Goal: Task Accomplishment & Management: Manage account settings

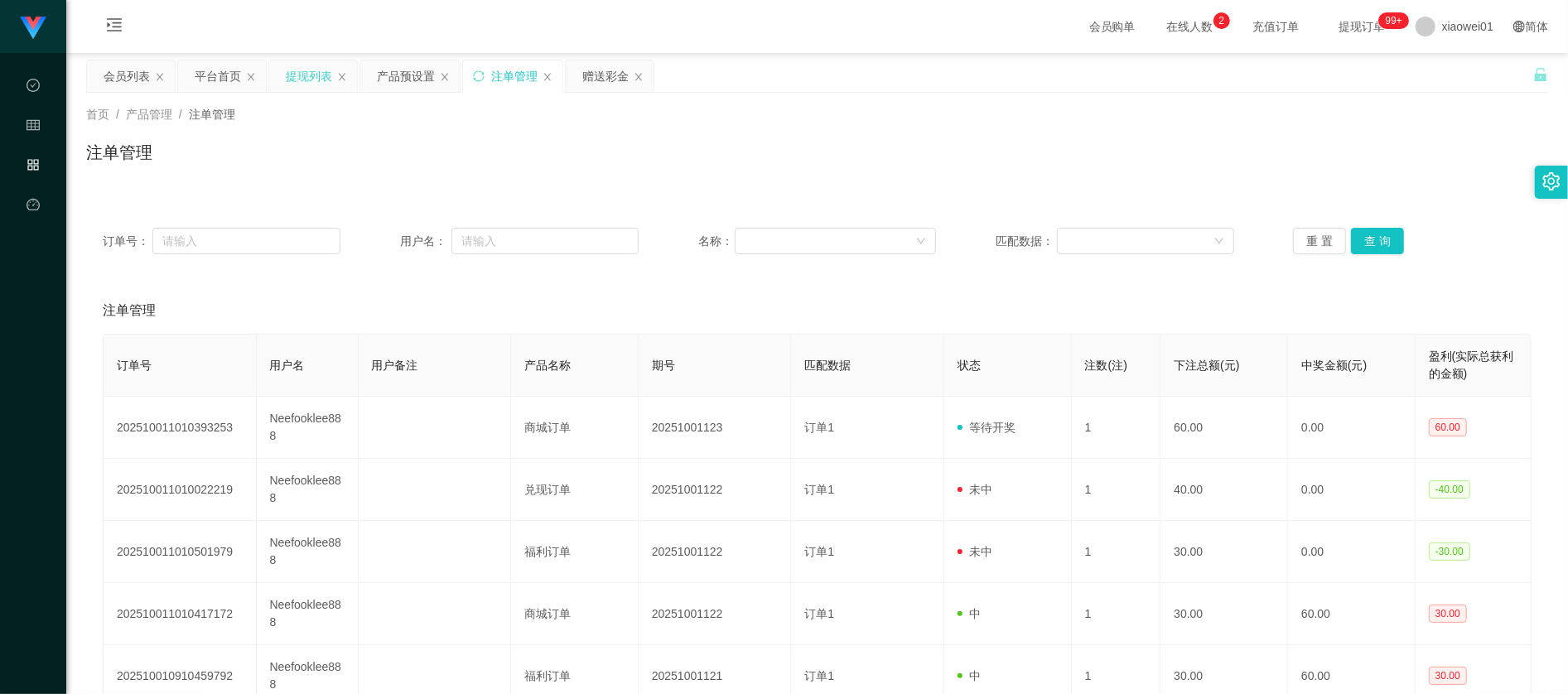
click at [303, 77] on div "提现列表" at bounding box center [308, 76] width 46 height 31
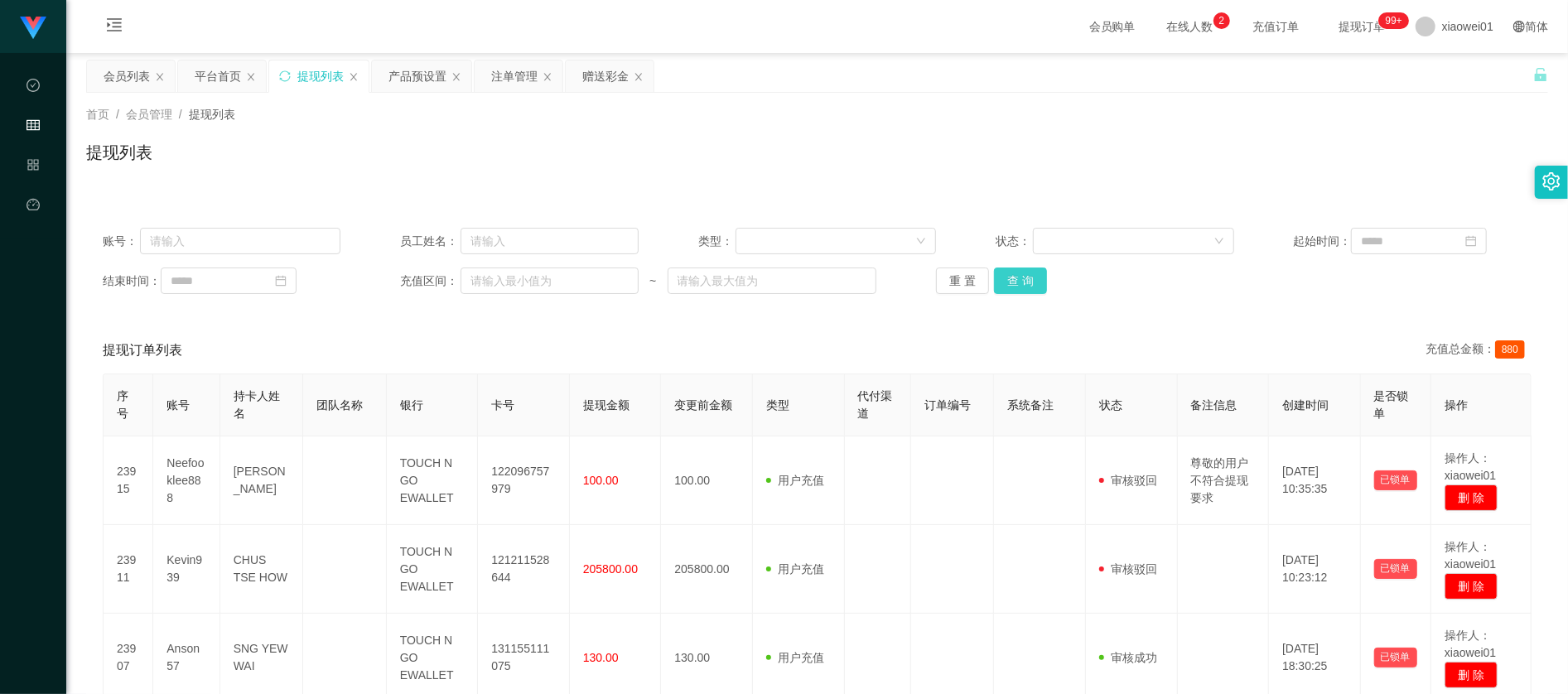
click at [1009, 271] on button "查 询" at bounding box center [1020, 281] width 53 height 26
drag, startPoint x: 615, startPoint y: 64, endPoint x: 626, endPoint y: 63, distance: 11.0
click at [615, 63] on div "赠送彩金" at bounding box center [605, 76] width 46 height 31
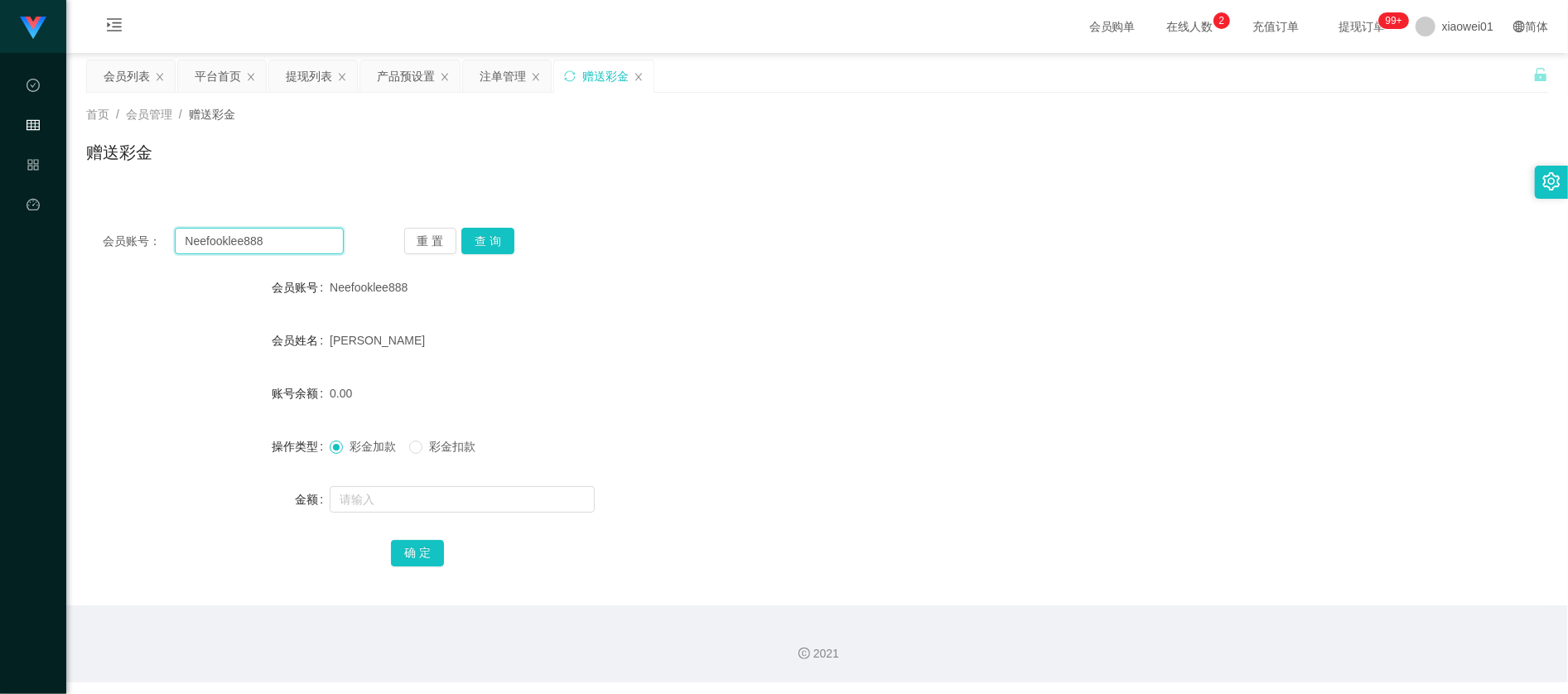
drag, startPoint x: 304, startPoint y: 252, endPoint x: -251, endPoint y: 203, distance: 557.2
click at [0, 203] on html "代理端 数据中心 会员管理 产品管理 平台首页 保存配置 重置配置 整体风格设置 主题色 导航设置 内容区域宽度 定宽 固定Header 固定侧边栏 其他设置…" at bounding box center [784, 347] width 1568 height 694
paste input "sozai0026"
type input "sozai0026"
click at [517, 236] on div "重 置 查 询" at bounding box center [524, 241] width 241 height 26
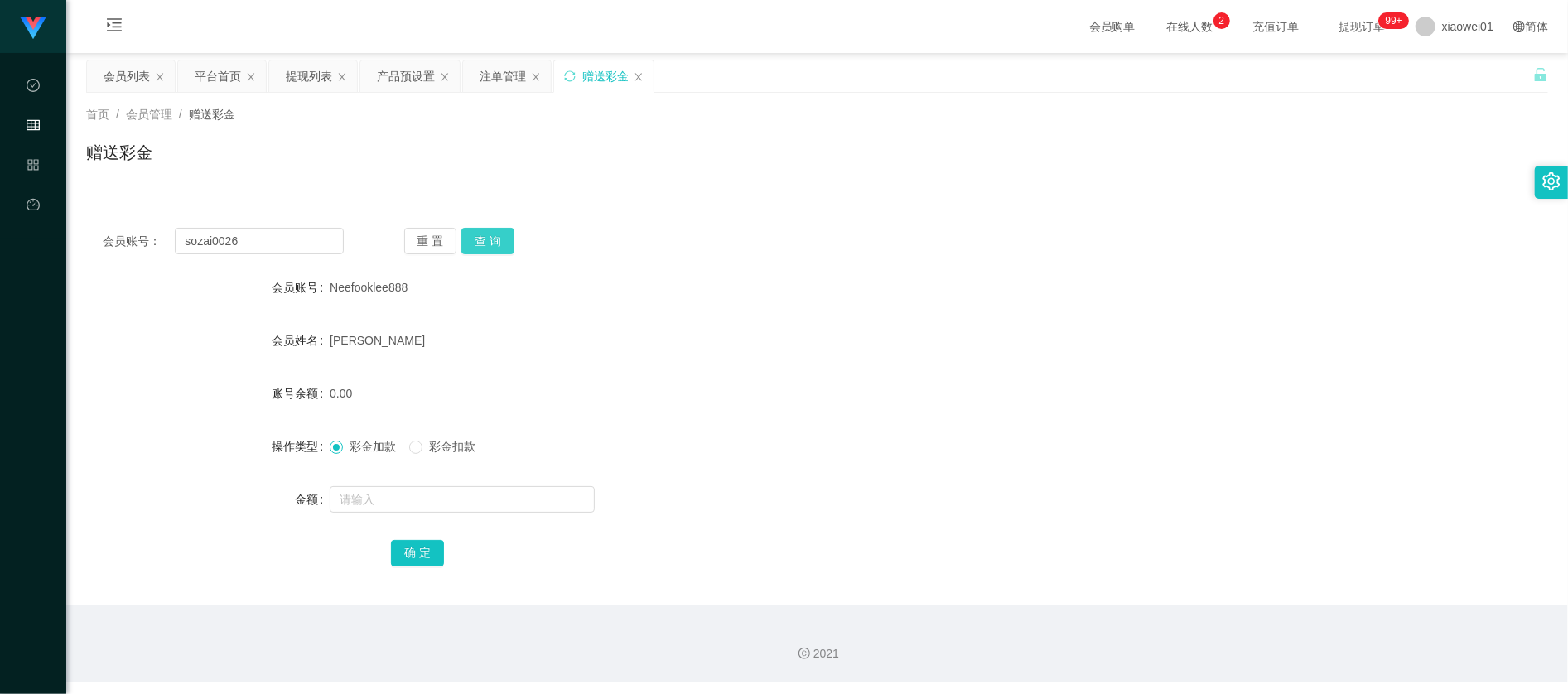
click at [498, 240] on button "查 询" at bounding box center [488, 241] width 53 height 26
click at [490, 502] on input "text" at bounding box center [462, 499] width 265 height 26
type input "1500"
click at [358, 564] on div "确 定" at bounding box center [817, 552] width 1462 height 33
click at [404, 538] on div "确 定" at bounding box center [817, 552] width 853 height 33
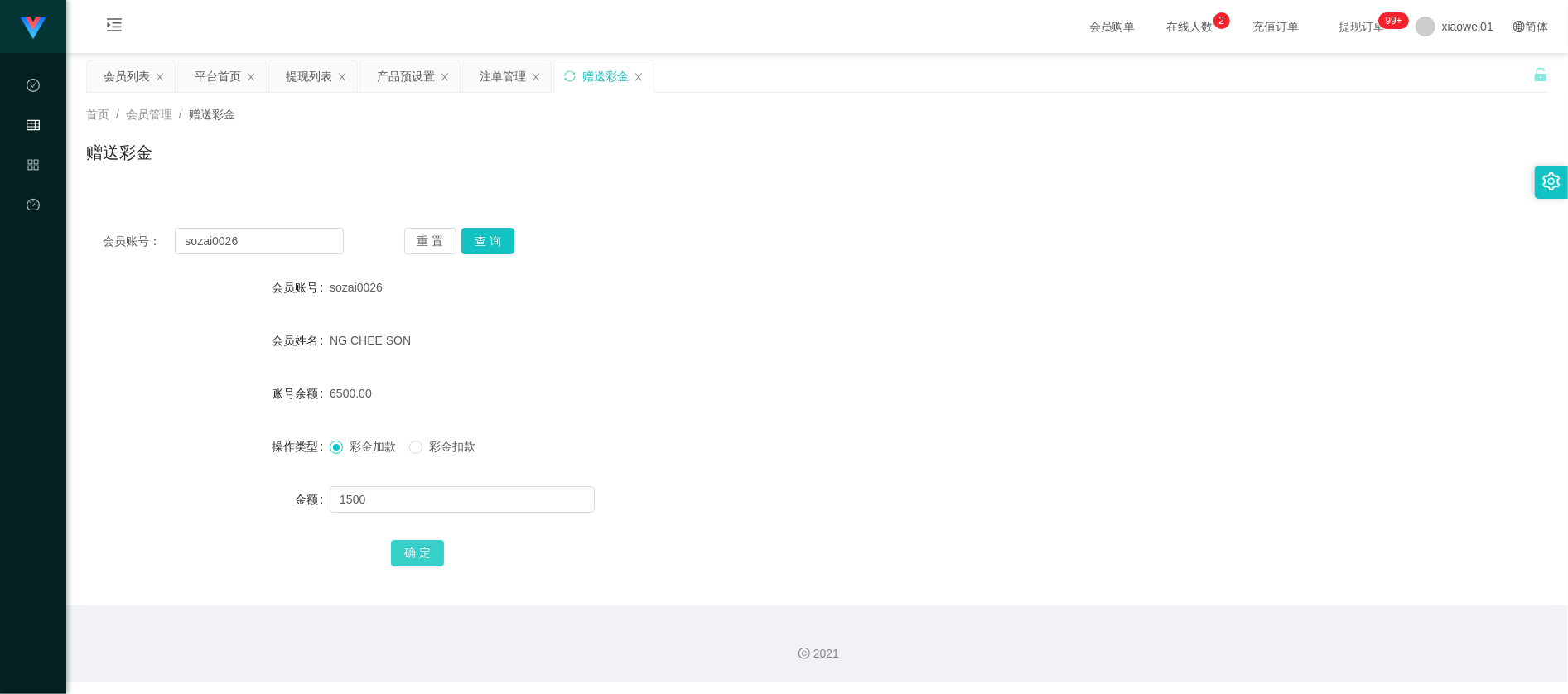
click at [416, 544] on button "确 定" at bounding box center [417, 553] width 53 height 26
click at [1023, 341] on div "NG CHEE SON" at bounding box center [757, 339] width 853 height 33
click at [417, 71] on div "产品预设置" at bounding box center [405, 76] width 58 height 31
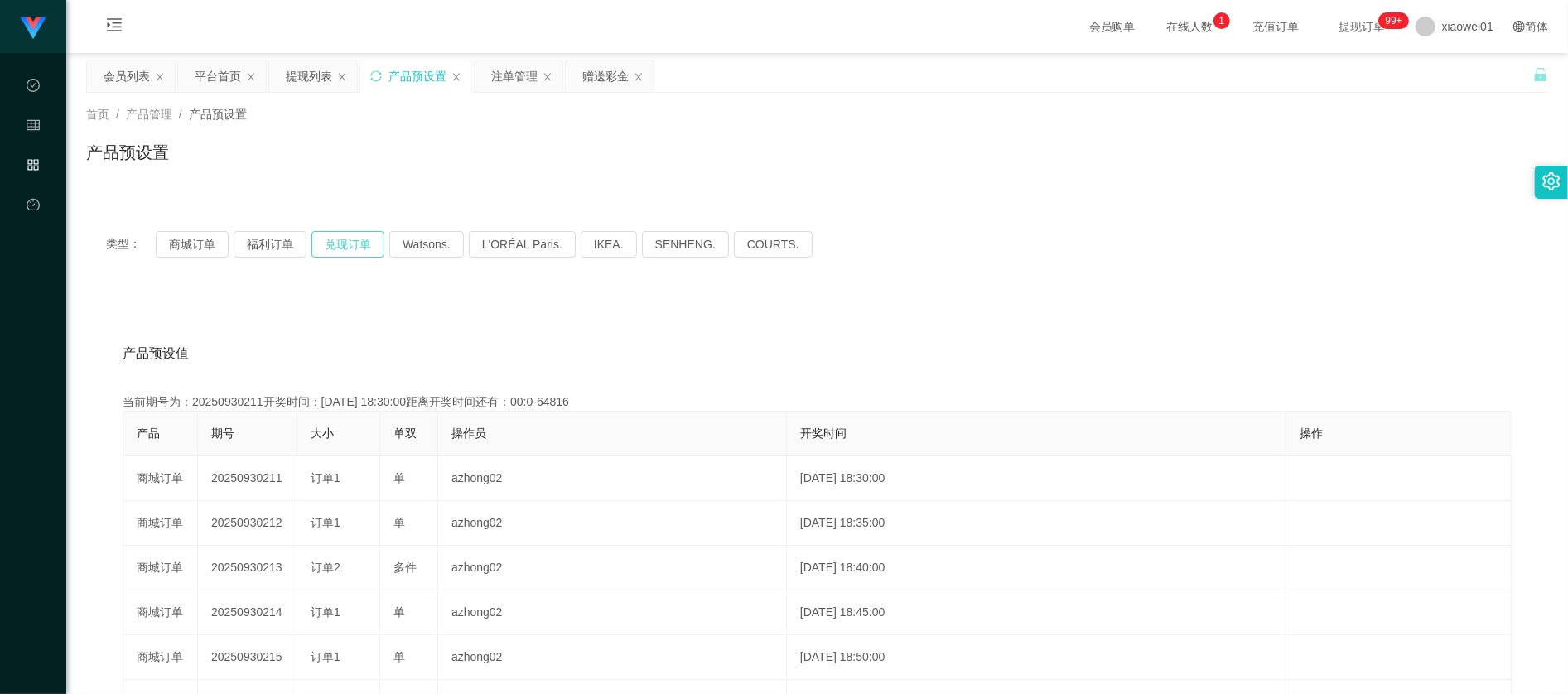
click at [357, 243] on button "兑现订单" at bounding box center [347, 244] width 73 height 26
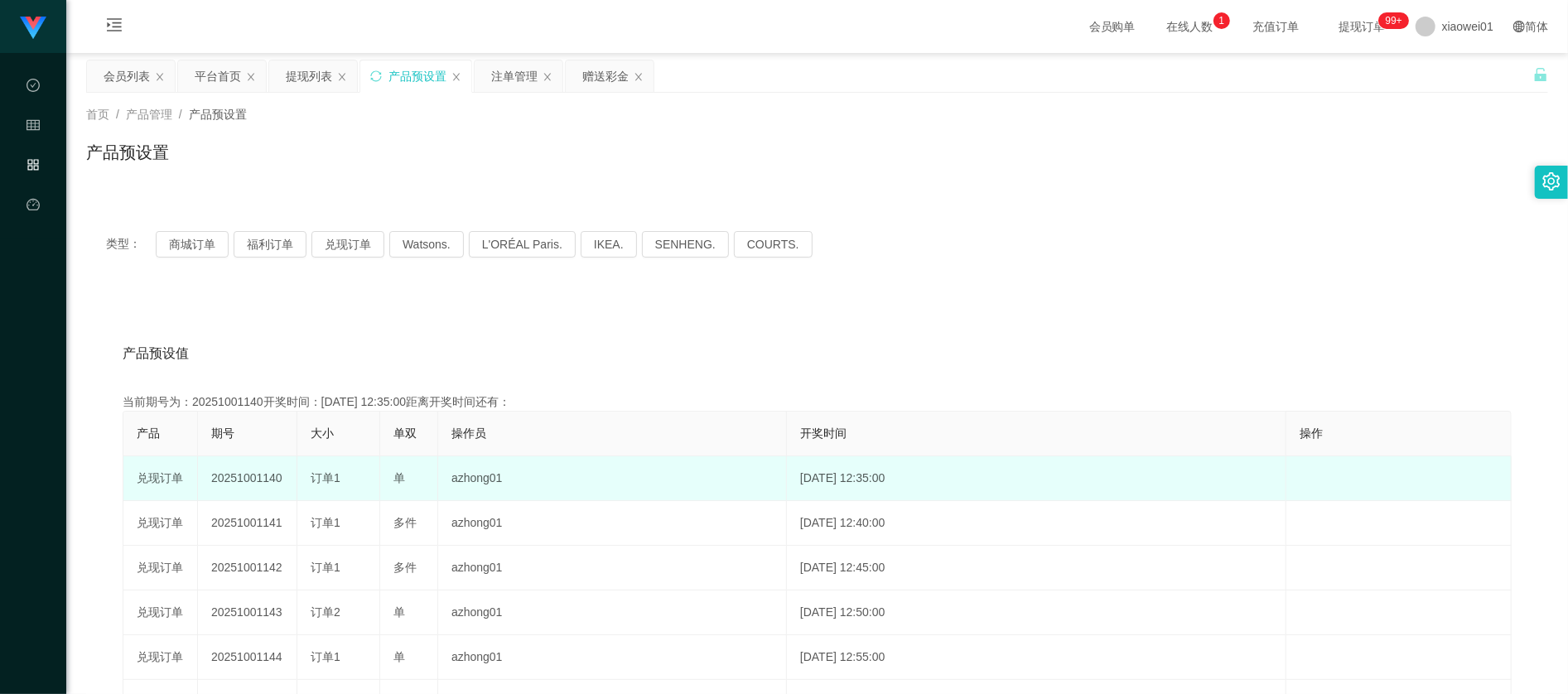
click at [222, 480] on td "20251001140" at bounding box center [247, 478] width 99 height 44
click at [222, 478] on td "20251001140" at bounding box center [247, 478] width 99 height 44
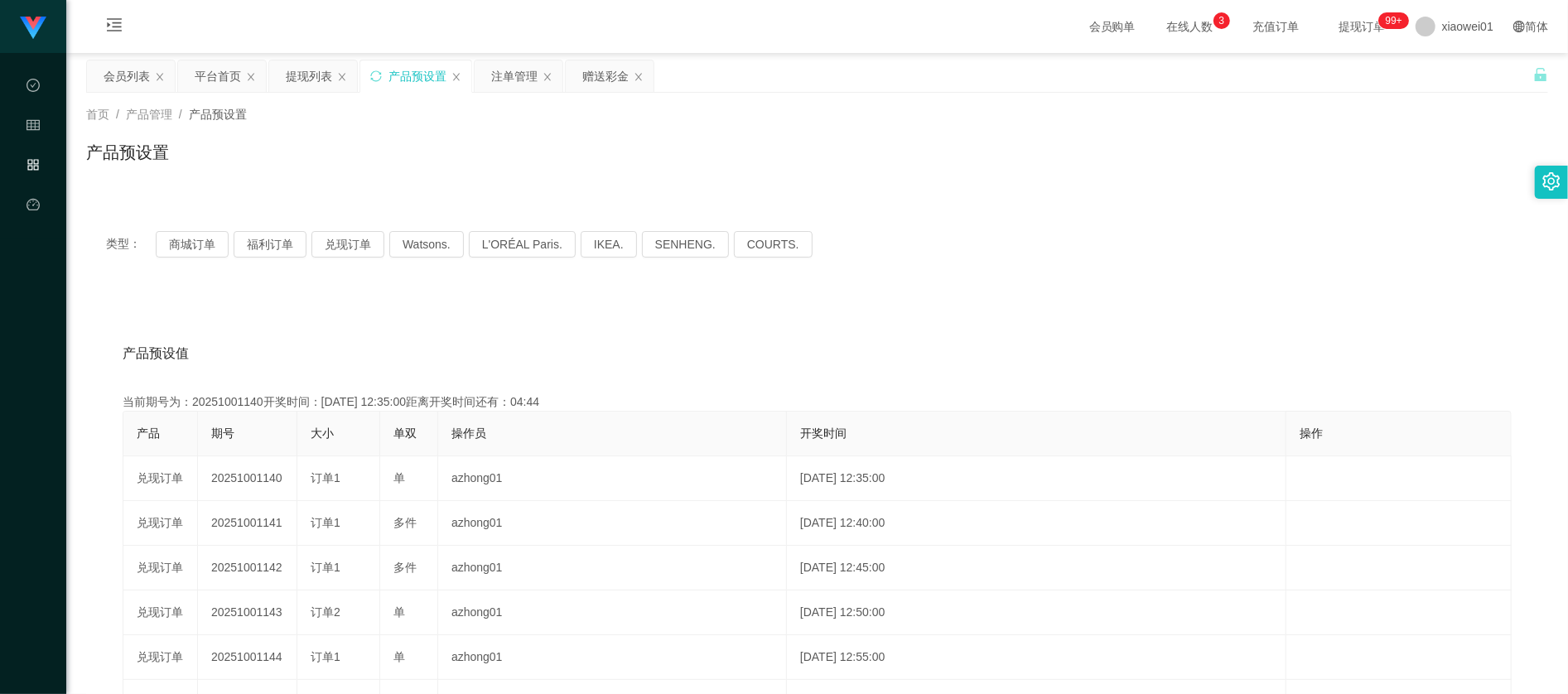
copy td "20251001140"
click at [574, 71] on div "赠送彩金" at bounding box center [609, 76] width 88 height 31
click at [537, 77] on div "注单管理" at bounding box center [514, 76] width 46 height 31
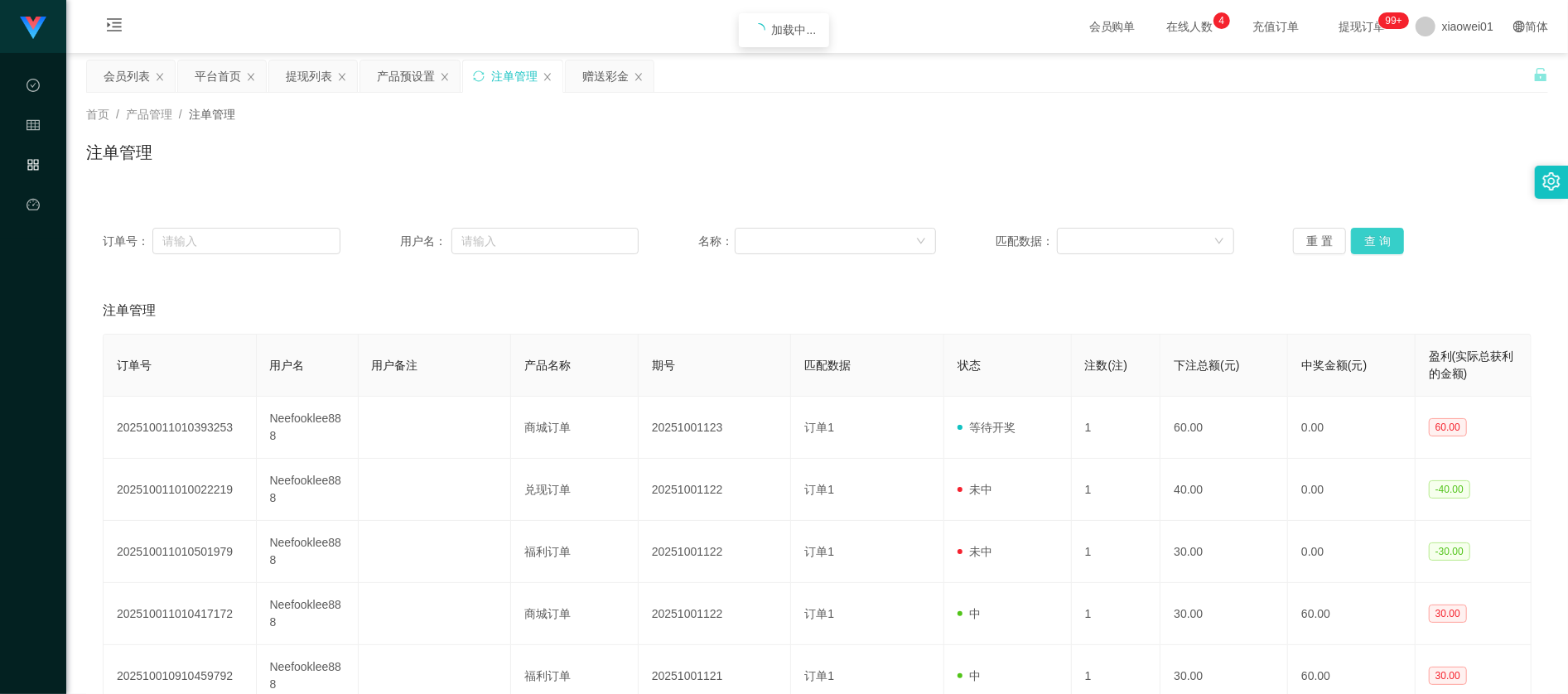
click at [1379, 247] on button "查 询" at bounding box center [1377, 241] width 53 height 26
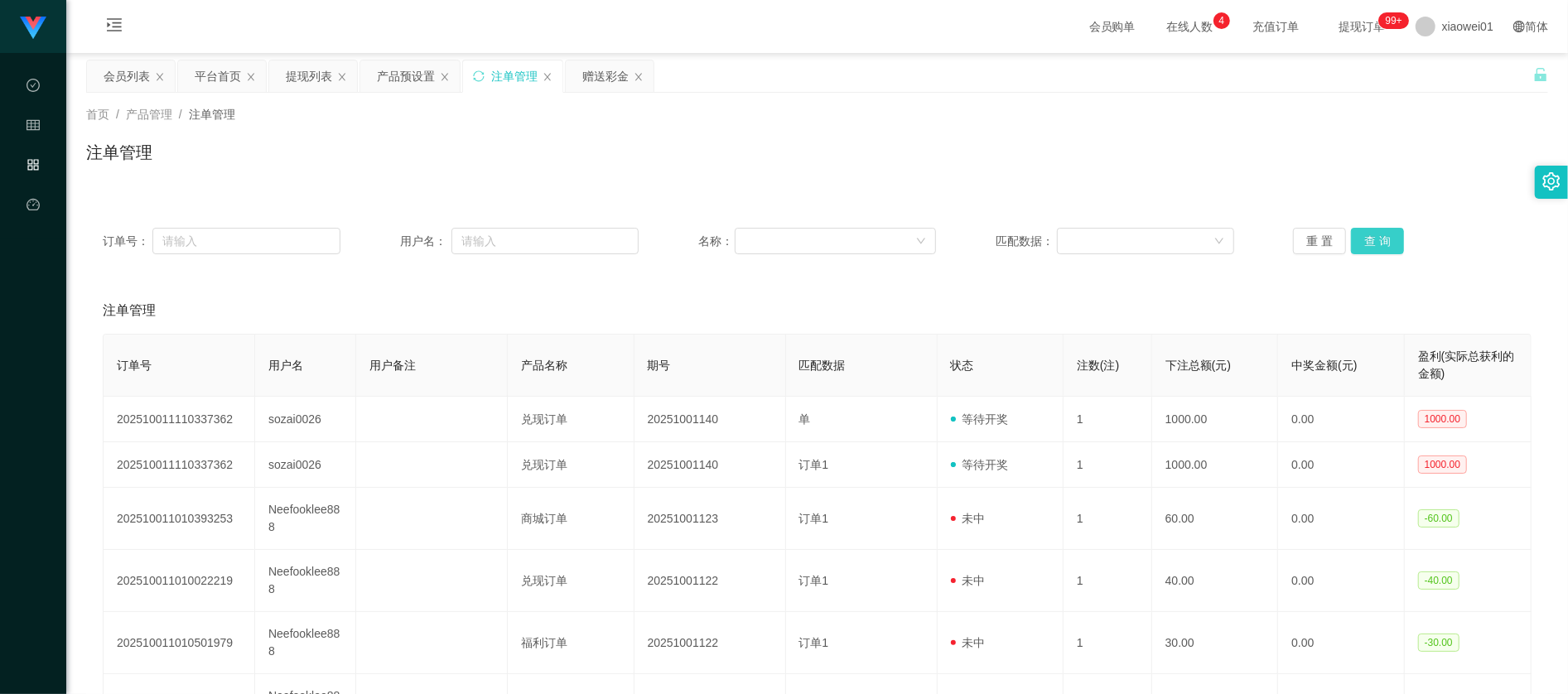
click at [1385, 229] on button "查 询" at bounding box center [1377, 241] width 53 height 26
click at [427, 61] on div "产品预设置" at bounding box center [405, 76] width 58 height 31
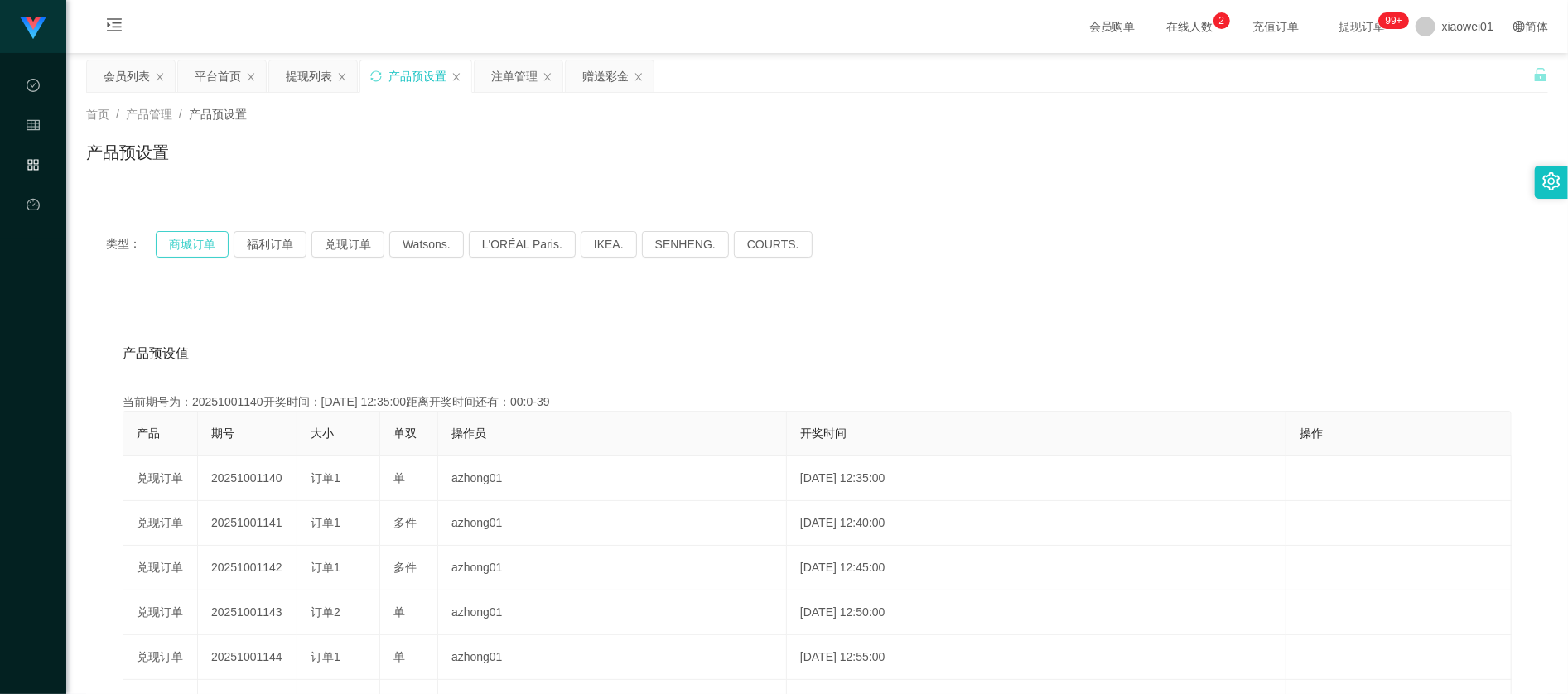
click at [194, 245] on button "商城订单" at bounding box center [192, 244] width 73 height 26
click at [326, 249] on button "兑现订单" at bounding box center [347, 244] width 73 height 26
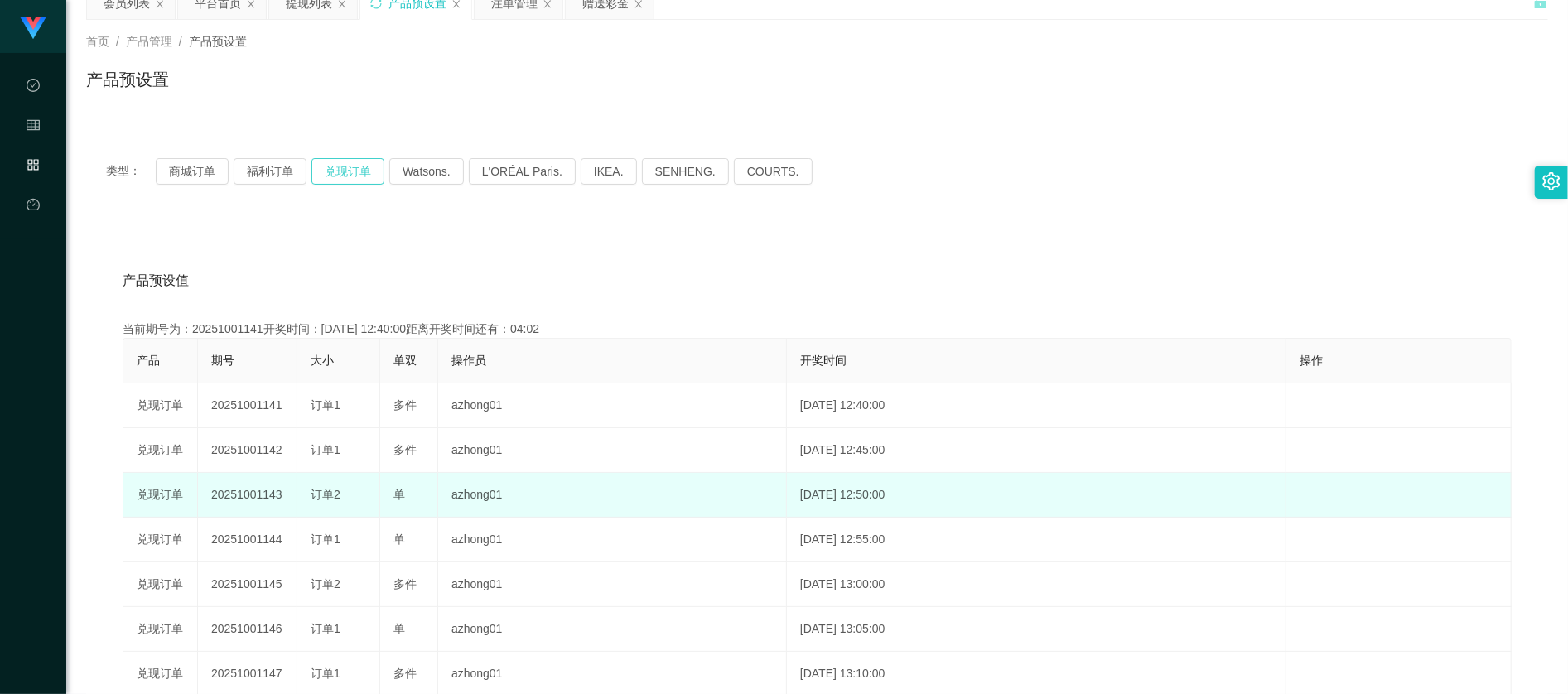
scroll to position [110, 0]
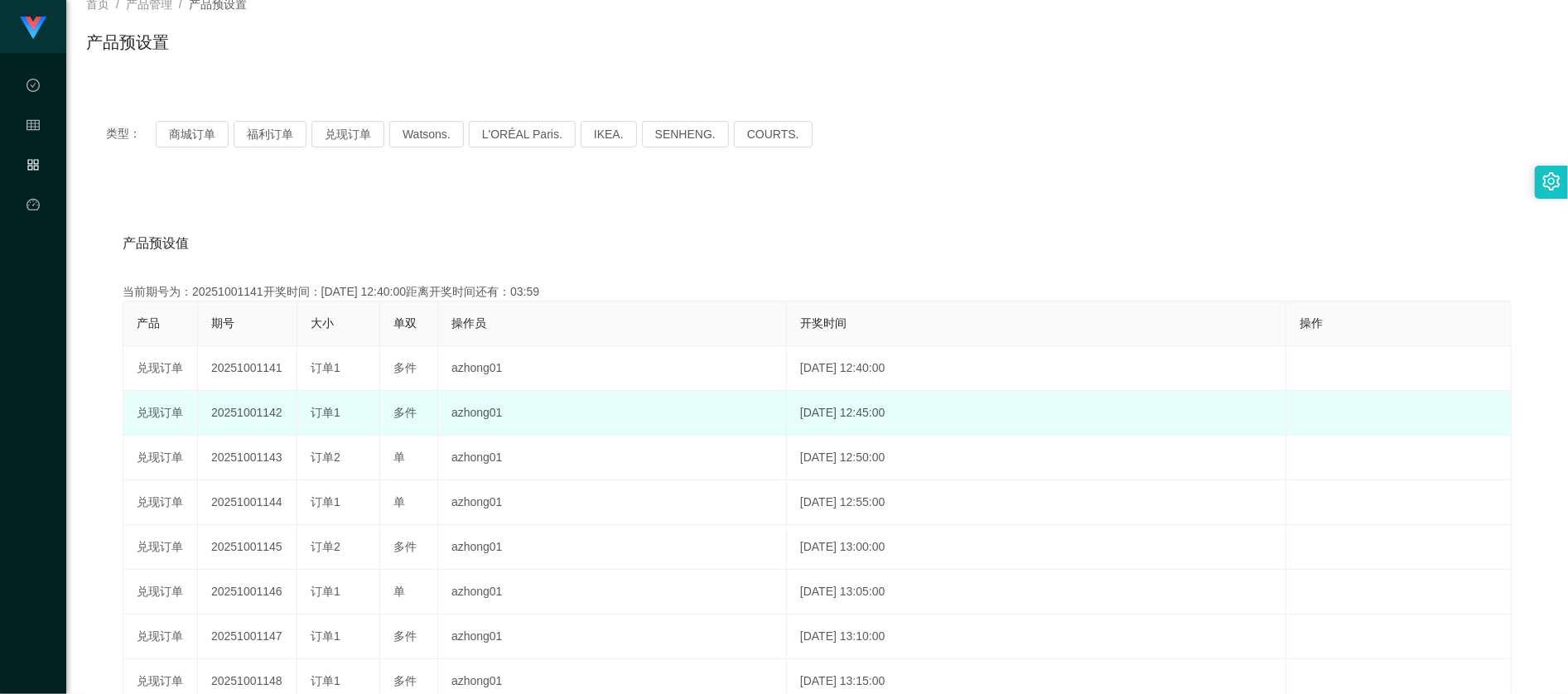
drag, startPoint x: 372, startPoint y: 403, endPoint x: 409, endPoint y: 405, distance: 37.1
click at [409, 405] on tr "兑现订单 20251001142 订单1 多件 azhong01 [DATE] 12:45:00 编 辑 限制投注" at bounding box center [817, 412] width 1388 height 44
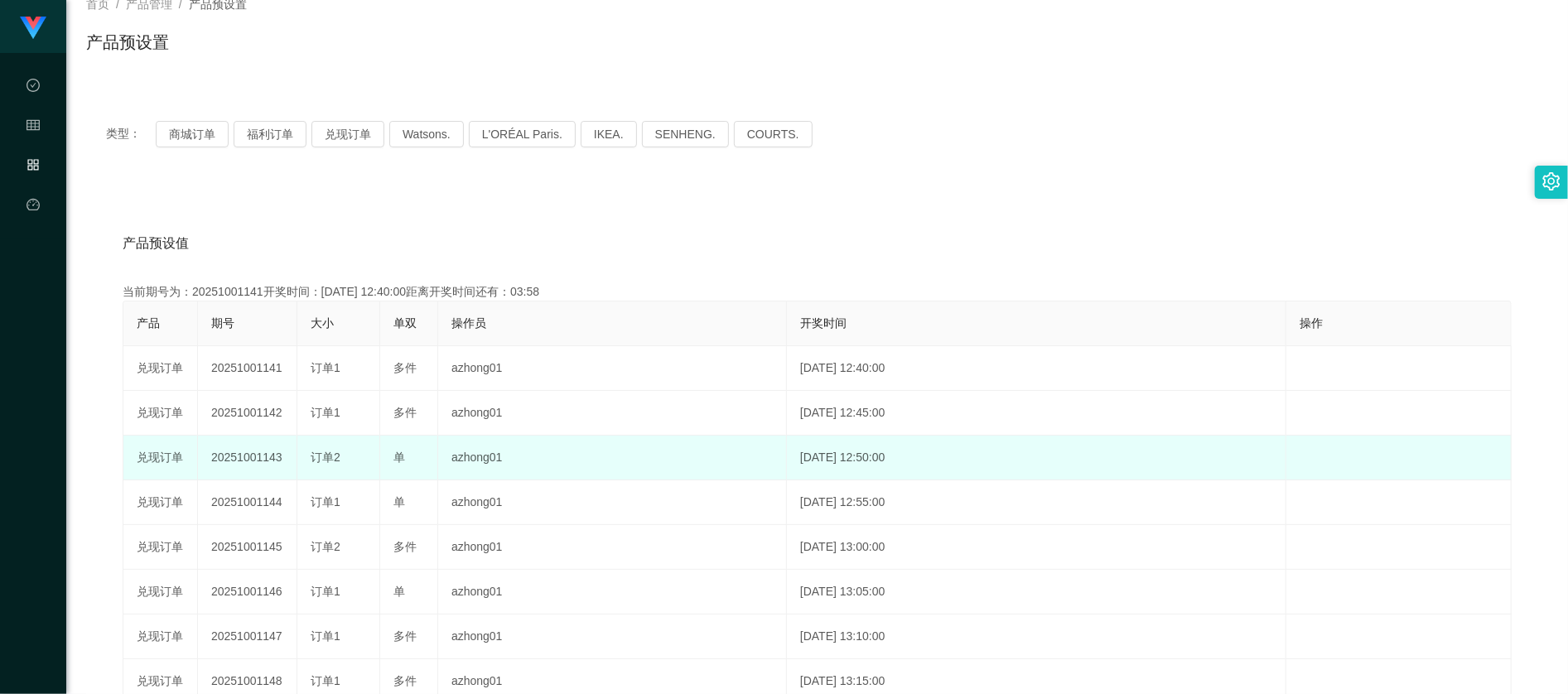
click at [397, 442] on td "单" at bounding box center [409, 458] width 58 height 44
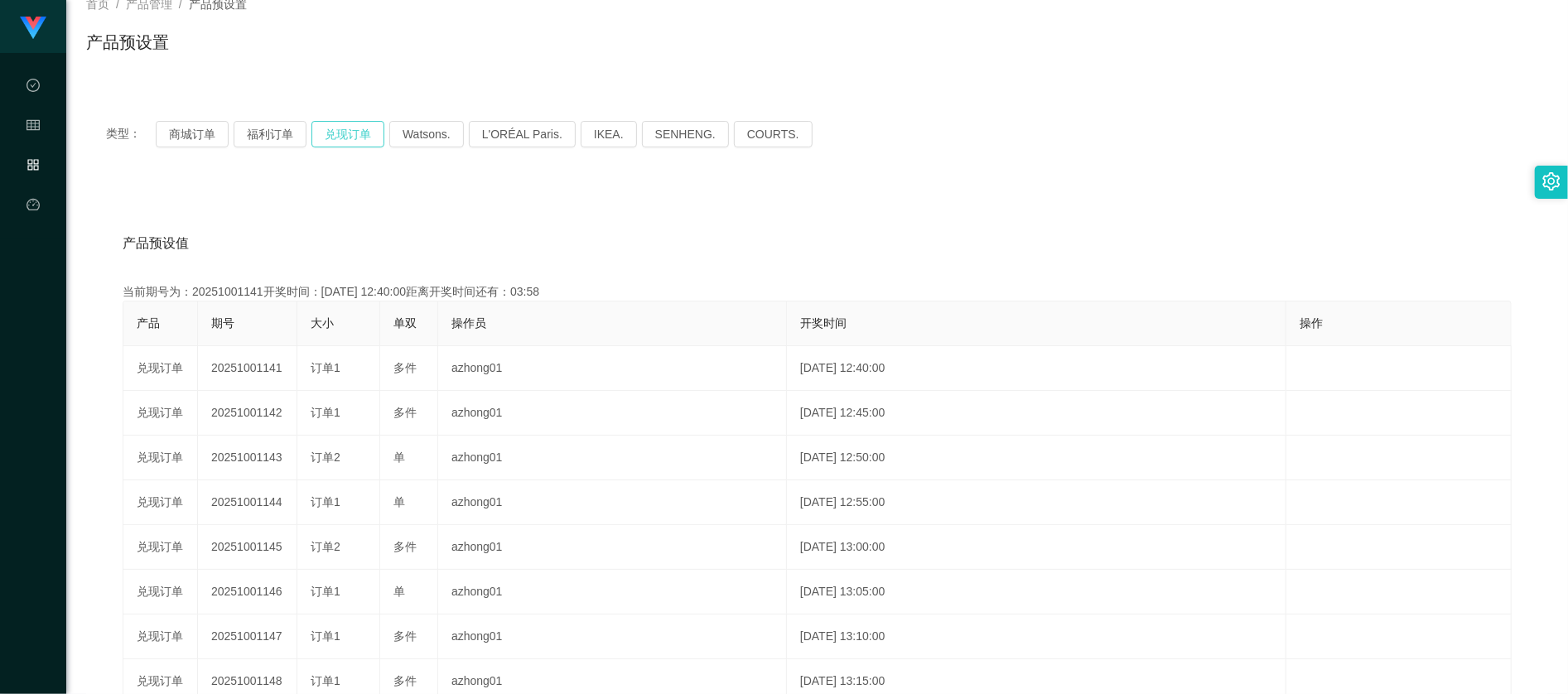
click at [341, 130] on button "兑现订单" at bounding box center [347, 134] width 73 height 26
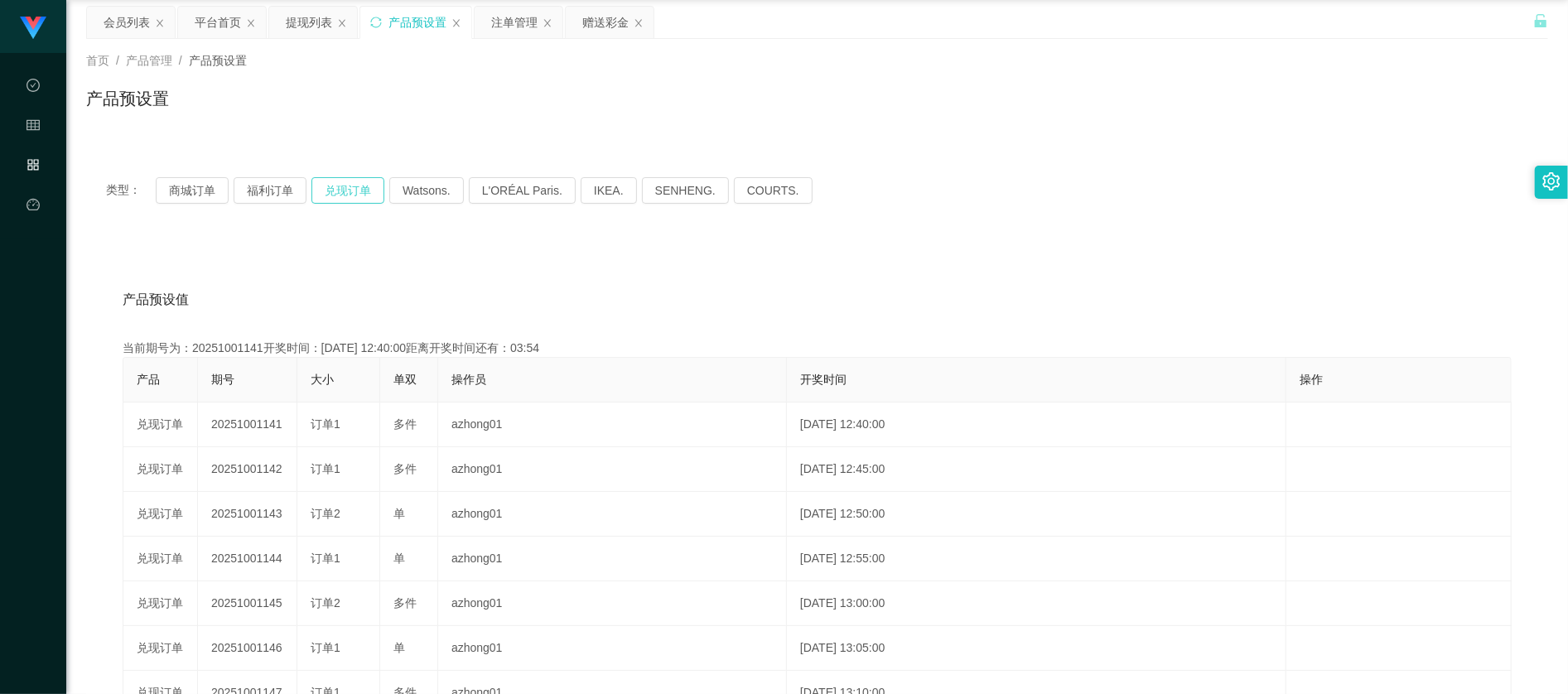
scroll to position [0, 0]
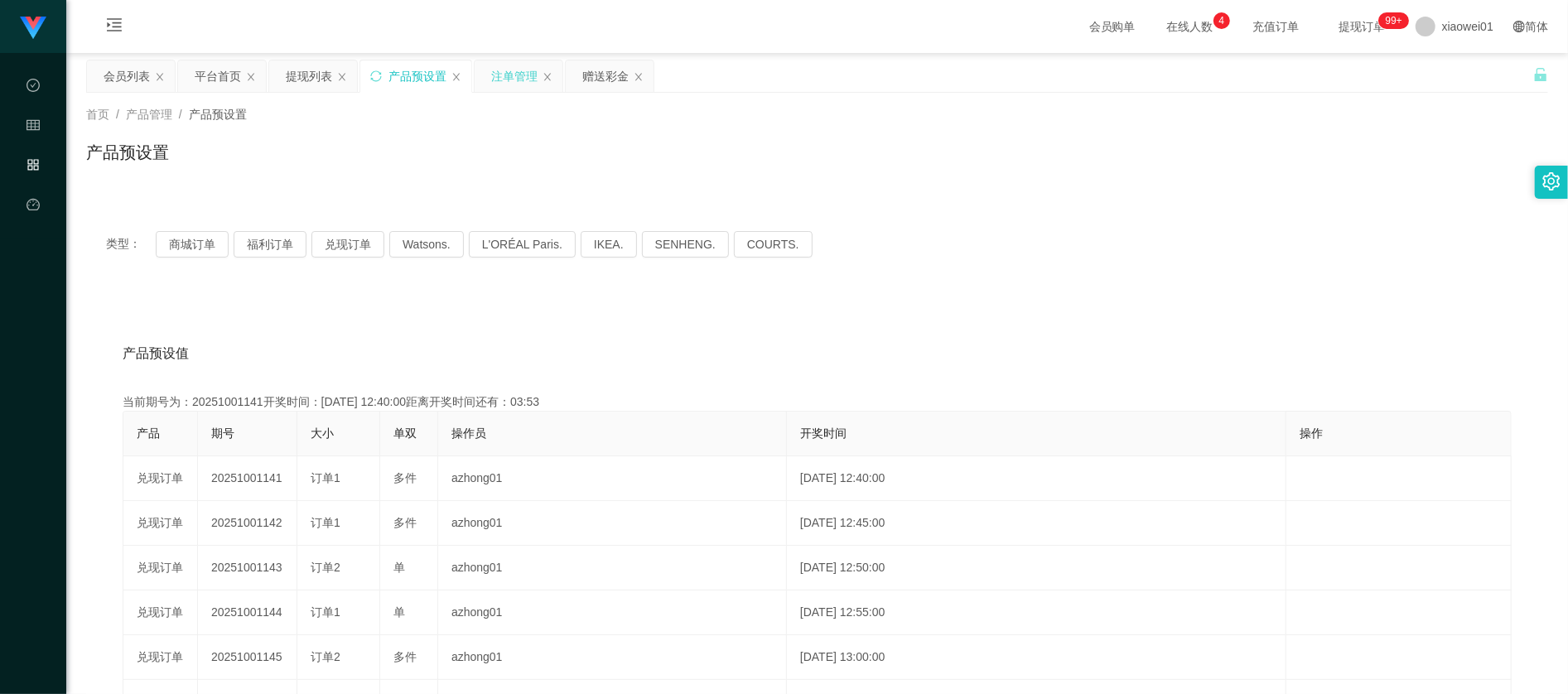
click at [537, 75] on div "注单管理" at bounding box center [514, 76] width 46 height 31
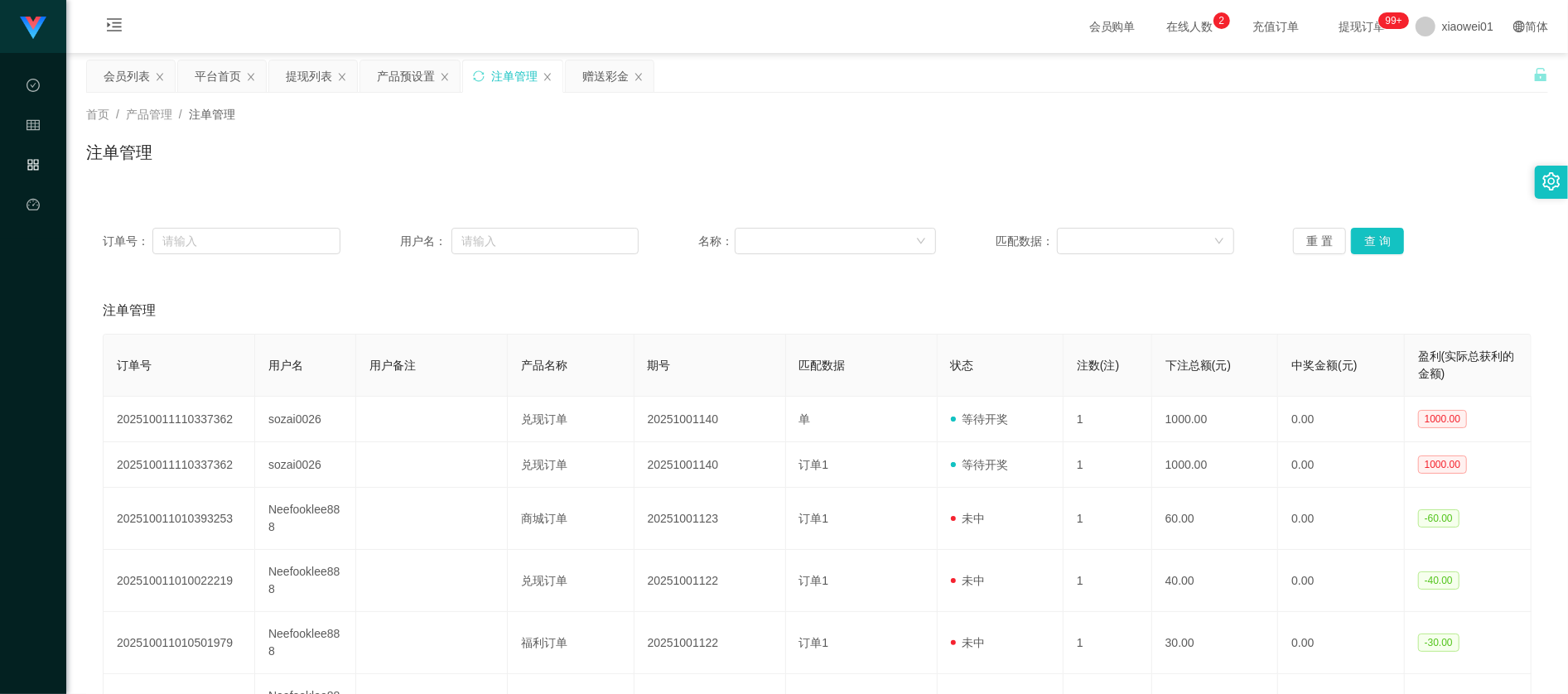
click at [525, 83] on div "注单管理" at bounding box center [514, 76] width 46 height 31
click at [1360, 247] on button "查 询" at bounding box center [1377, 241] width 53 height 26
